Goal: Information Seeking & Learning: Learn about a topic

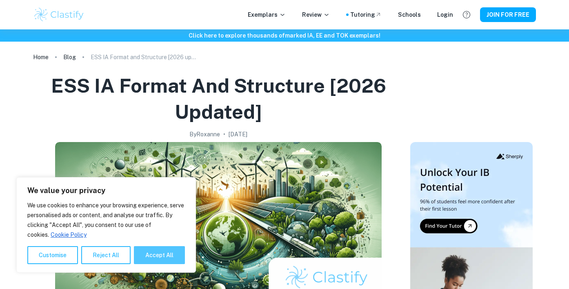
click at [163, 251] on button "Accept All" at bounding box center [159, 255] width 51 height 18
checkbox input "true"
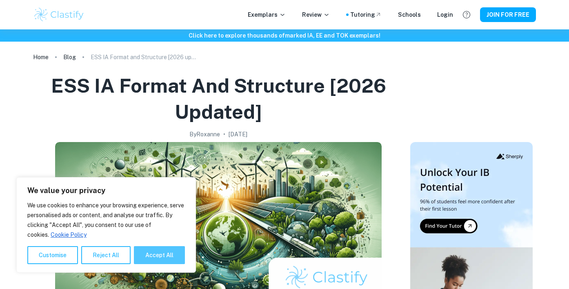
checkbox input "true"
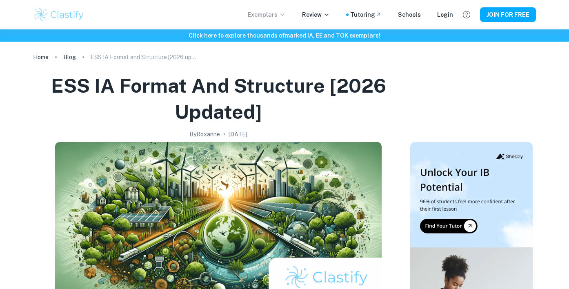
click at [281, 15] on p "Exemplars" at bounding box center [267, 14] width 38 height 9
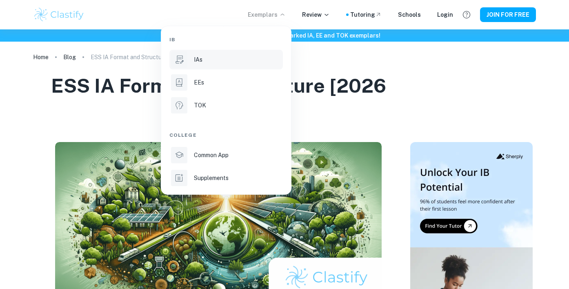
click at [209, 60] on div "IAs" at bounding box center [237, 59] width 87 height 9
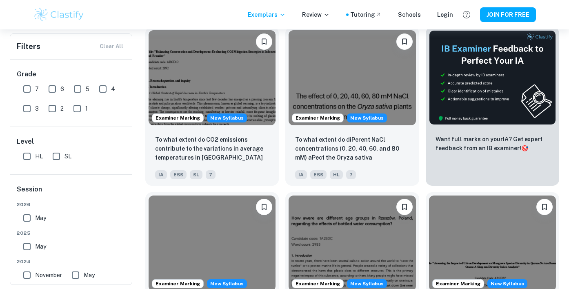
scroll to position [216, 0]
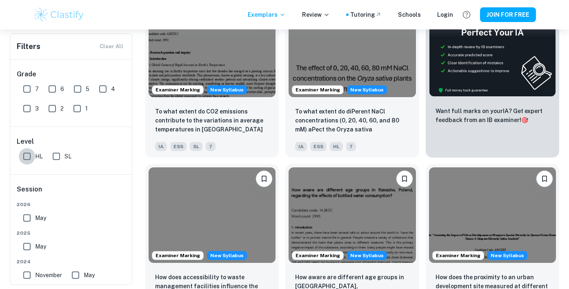
click at [26, 157] on input "HL" at bounding box center [27, 156] width 16 height 16
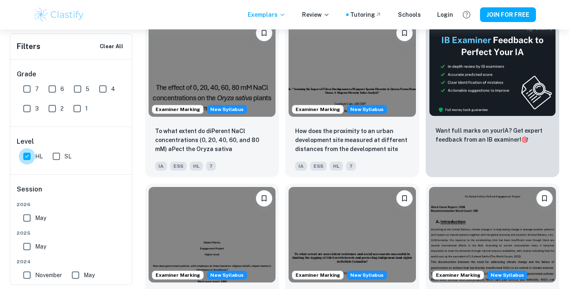
click at [24, 155] on input "HL" at bounding box center [27, 156] width 16 height 16
checkbox input "false"
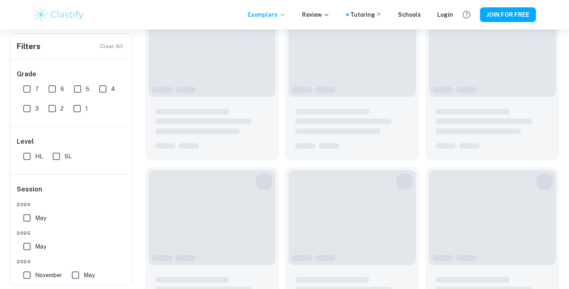
scroll to position [196, 0]
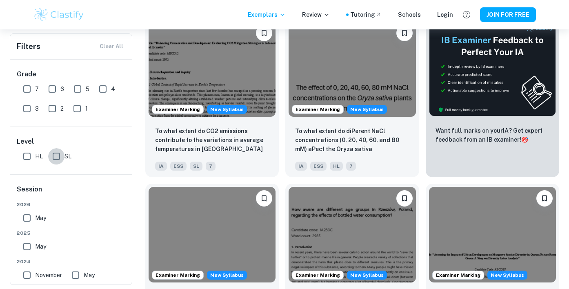
click at [56, 158] on input "SL" at bounding box center [56, 156] width 16 height 16
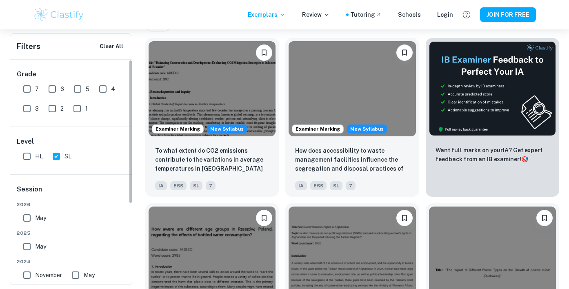
click at [56, 156] on input "SL" at bounding box center [56, 156] width 16 height 16
checkbox input "false"
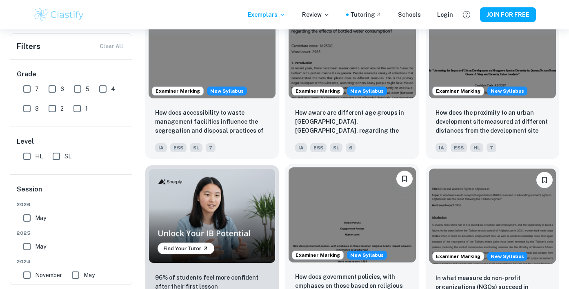
scroll to position [0, 0]
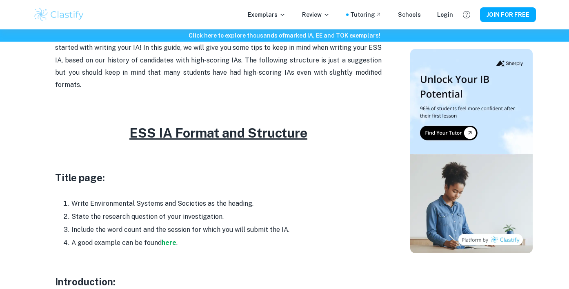
scroll to position [369, 0]
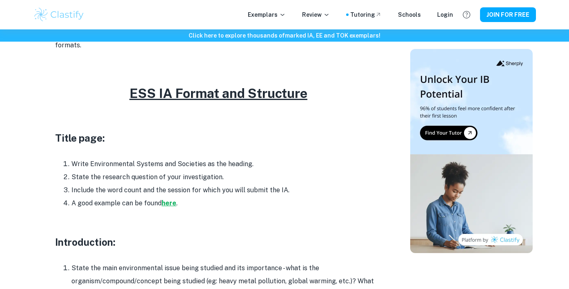
click at [170, 199] on strong "here" at bounding box center [169, 203] width 15 height 8
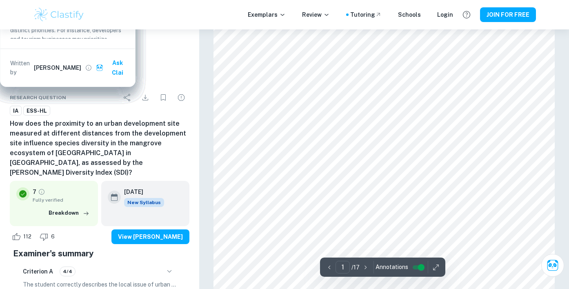
scroll to position [162, 0]
